Goal: Task Accomplishment & Management: Use online tool/utility

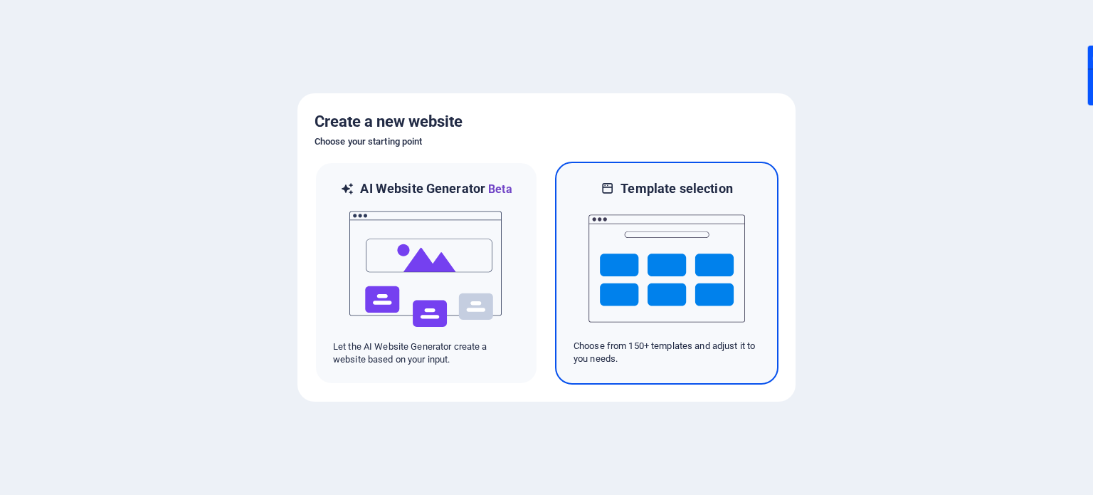
click at [686, 299] on img at bounding box center [667, 268] width 157 height 142
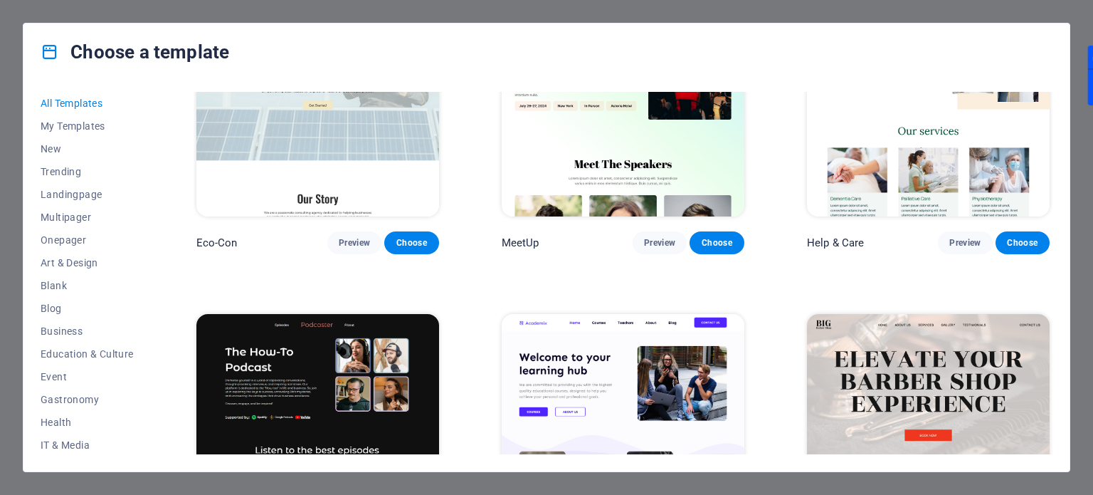
scroll to position [1566, 0]
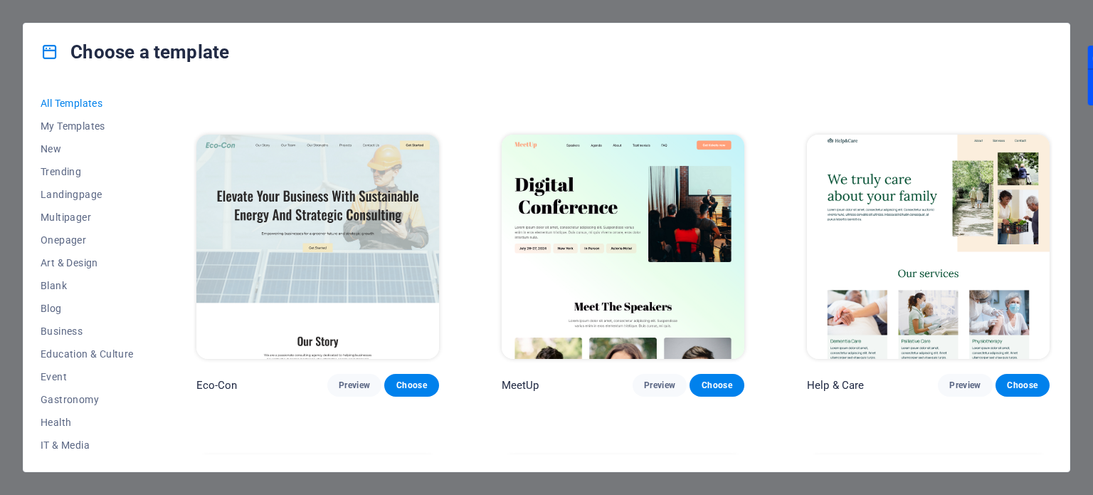
click at [658, 216] on img at bounding box center [623, 247] width 243 height 224
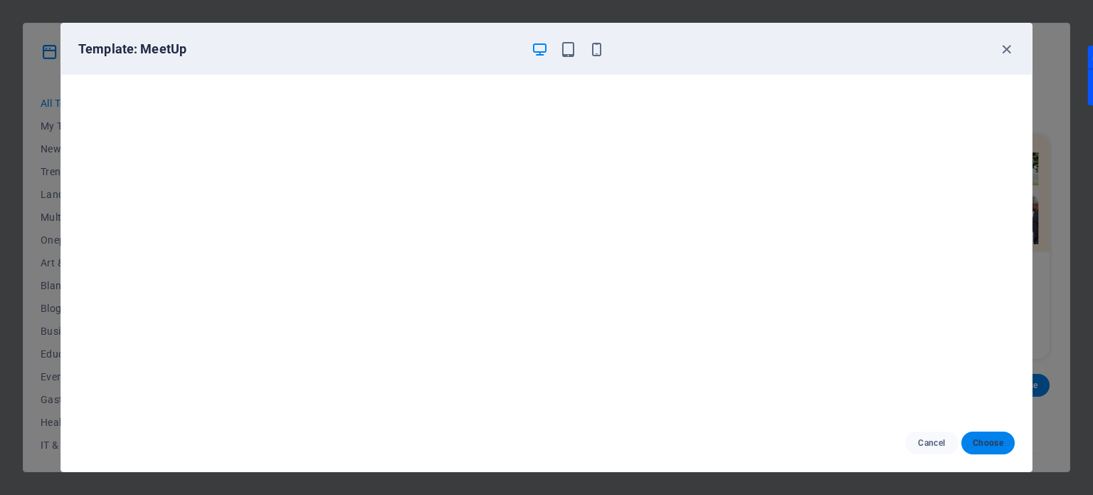
drag, startPoint x: 997, startPoint y: 434, endPoint x: 971, endPoint y: 437, distance: 25.9
click at [997, 434] on button "Choose" at bounding box center [988, 442] width 53 height 23
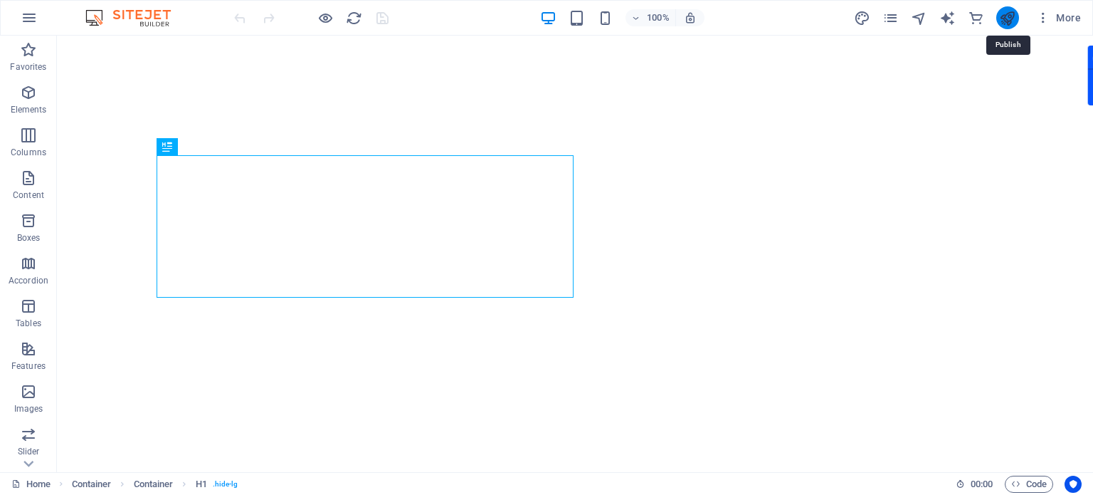
click at [1014, 19] on icon "publish" at bounding box center [1007, 18] width 16 height 16
